Goal: Find contact information: Find contact information

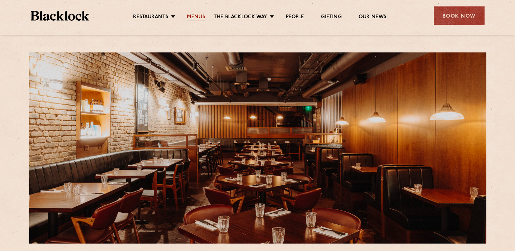
click at [197, 16] on link "Menus" at bounding box center [196, 17] width 18 height 7
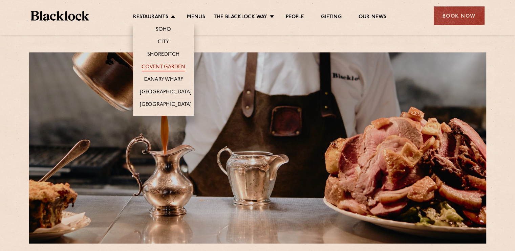
click at [162, 65] on link "Covent Garden" at bounding box center [164, 67] width 44 height 7
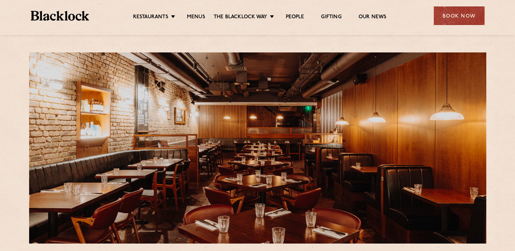
click at [194, 16] on link "Menus" at bounding box center [196, 17] width 18 height 7
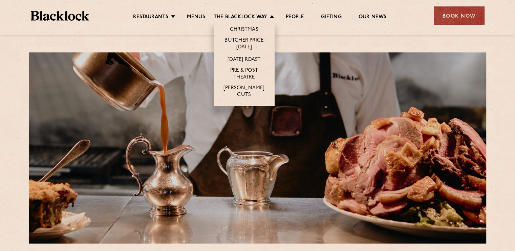
click at [239, 85] on li "[PERSON_NAME] Cuts" at bounding box center [244, 94] width 61 height 23
click at [239, 88] on link "[PERSON_NAME] Cuts" at bounding box center [243, 92] width 47 height 14
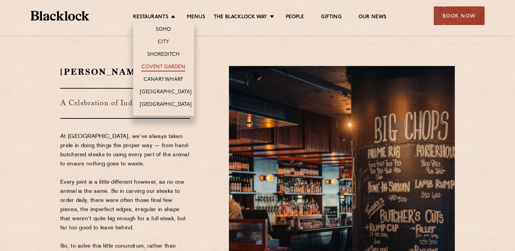
click at [159, 65] on link "Covent Garden" at bounding box center [164, 67] width 44 height 7
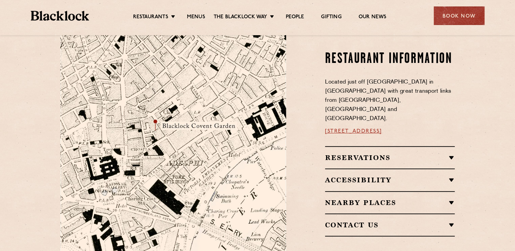
scroll to position [366, 0]
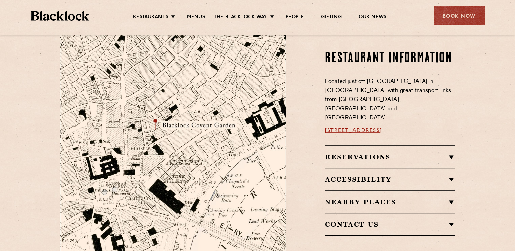
click at [363, 128] on link "16a Bedford Street, WC2E 9HE" at bounding box center [353, 130] width 57 height 5
